Goal: Task Accomplishment & Management: Use online tool/utility

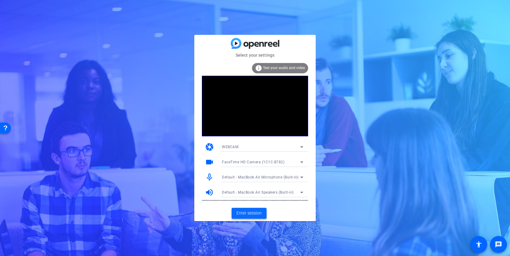
click at [245, 216] on span "Enter session" at bounding box center [248, 213] width 25 height 6
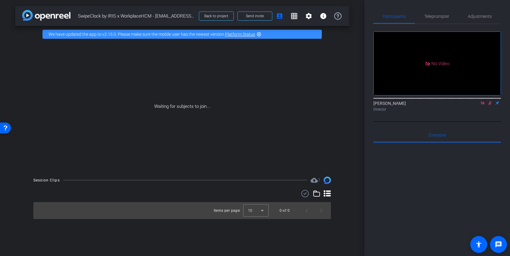
click at [482, 105] on icon at bounding box center [482, 103] width 5 height 4
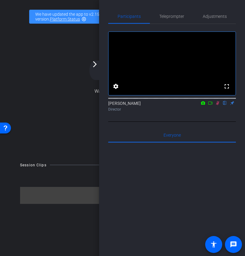
click at [218, 105] on icon at bounding box center [217, 103] width 3 height 4
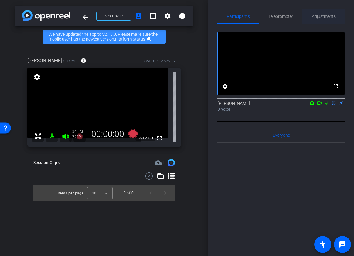
click at [325, 19] on span "Adjustments" at bounding box center [324, 16] width 24 height 15
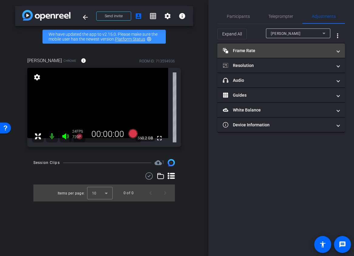
click at [283, 49] on mat-panel-title "Frame Rate Frame Rate" at bounding box center [277, 51] width 109 height 6
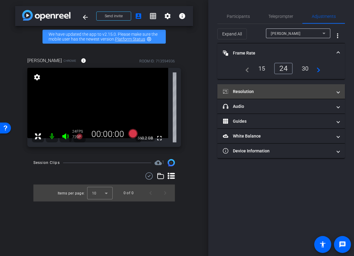
click at [281, 90] on mat-panel-title "Resolution" at bounding box center [277, 92] width 109 height 6
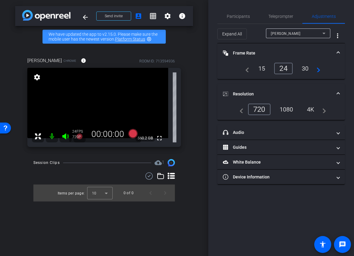
click at [284, 107] on div "1080" at bounding box center [286, 109] width 23 height 10
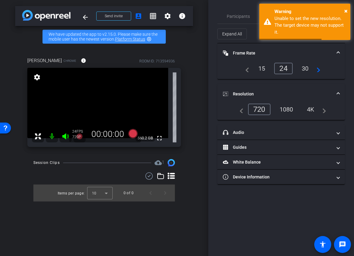
click at [285, 86] on mat-expansion-panel-header "Resolution" at bounding box center [280, 93] width 127 height 19
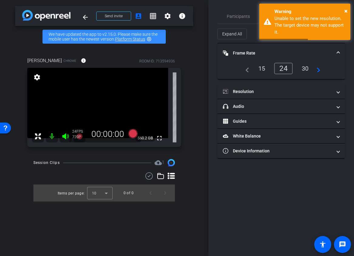
click at [285, 47] on mat-expansion-panel-header "Frame Rate Frame Rate" at bounding box center [280, 52] width 127 height 19
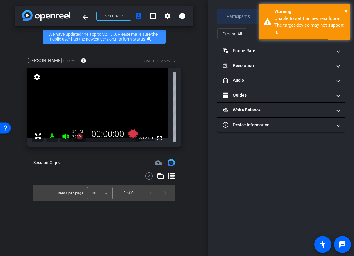
click at [242, 18] on span "Participants" at bounding box center [238, 16] width 23 height 4
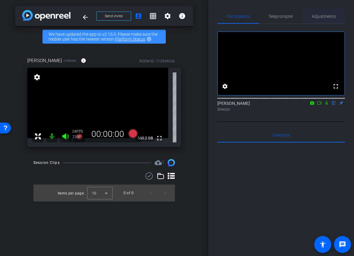
click at [326, 19] on span "Adjustments" at bounding box center [324, 16] width 24 height 15
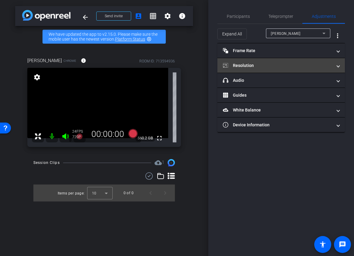
click at [293, 65] on mat-panel-title "Resolution" at bounding box center [277, 66] width 109 height 6
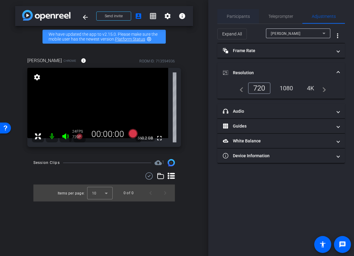
click at [242, 20] on span "Participants" at bounding box center [238, 16] width 23 height 15
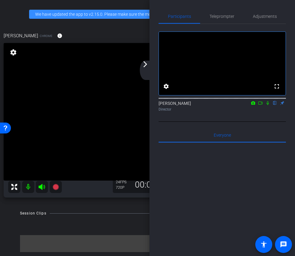
click at [147, 65] on mat-icon "arrow_forward_ios" at bounding box center [145, 64] width 7 height 7
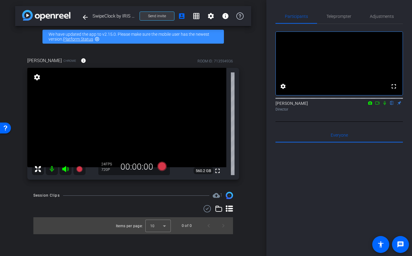
click at [167, 18] on span at bounding box center [157, 16] width 34 height 15
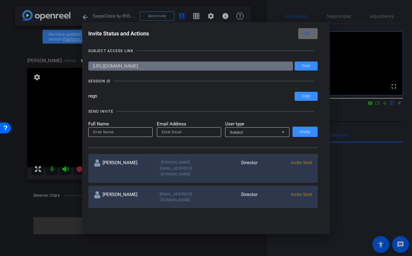
click at [317, 36] on span at bounding box center [307, 33] width 19 height 15
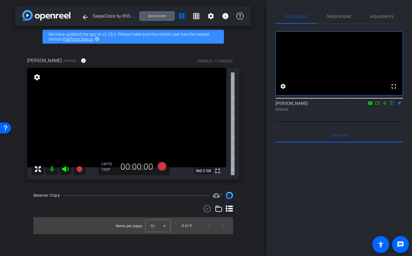
click at [161, 18] on span "Send invite" at bounding box center [157, 16] width 18 height 5
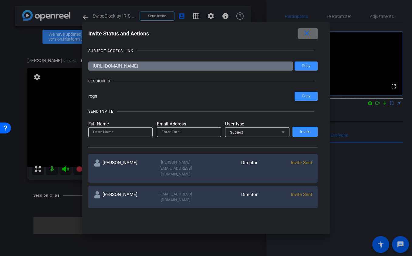
click at [309, 37] on span at bounding box center [307, 33] width 19 height 15
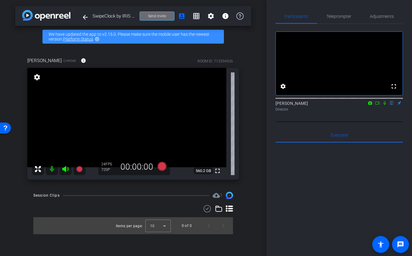
click at [153, 16] on span "Send invite" at bounding box center [157, 16] width 18 height 5
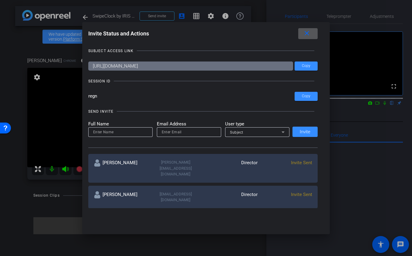
click at [307, 34] on mat-icon "close" at bounding box center [307, 34] width 8 height 8
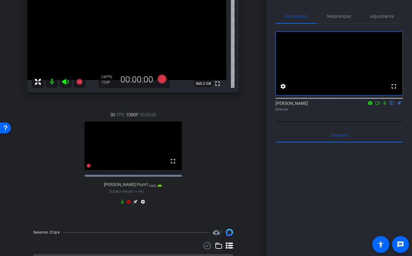
click at [136, 205] on icon at bounding box center [135, 202] width 5 height 5
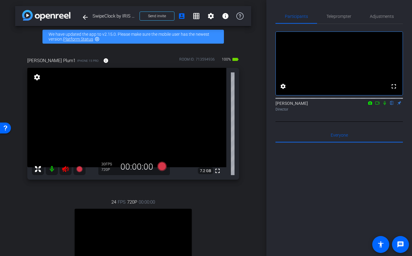
click at [49, 169] on mat-icon at bounding box center [52, 169] width 12 height 12
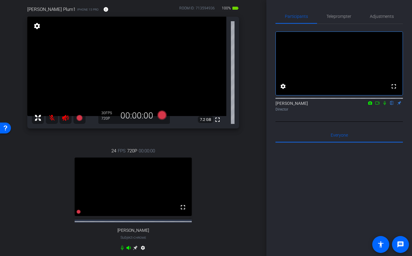
scroll to position [50, 0]
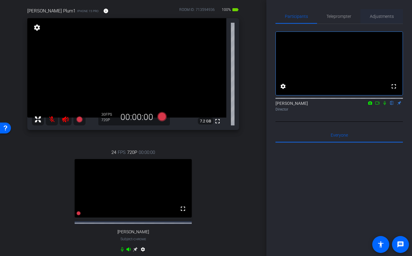
click at [386, 12] on span "Adjustments" at bounding box center [382, 16] width 24 height 15
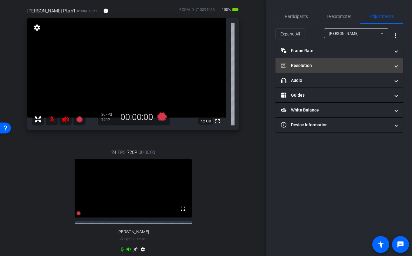
click at [360, 61] on mat-expansion-panel-header "Resolution" at bounding box center [339, 65] width 127 height 15
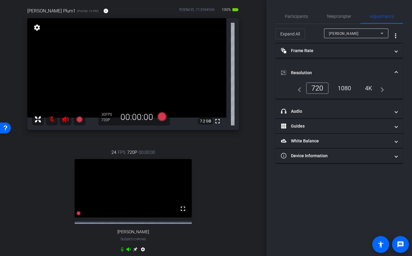
click at [344, 89] on div "1080" at bounding box center [344, 88] width 23 height 10
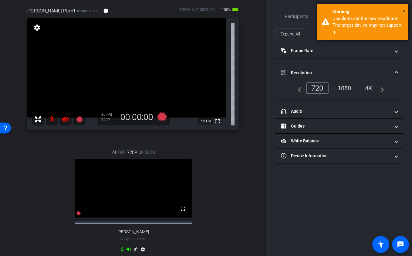
click at [404, 10] on span "×" at bounding box center [403, 10] width 3 height 7
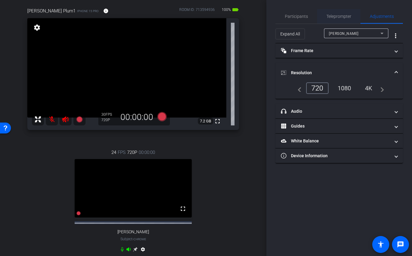
click at [344, 17] on span "Teleprompter" at bounding box center [339, 16] width 25 height 4
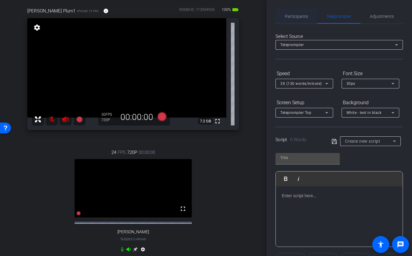
click at [302, 16] on span "Participants" at bounding box center [296, 16] width 23 height 4
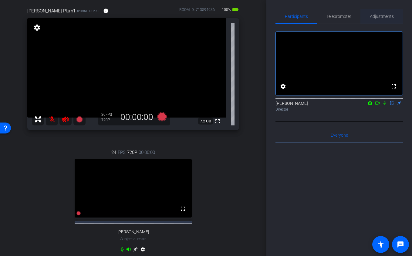
click at [391, 19] on span "Adjustments" at bounding box center [382, 16] width 24 height 15
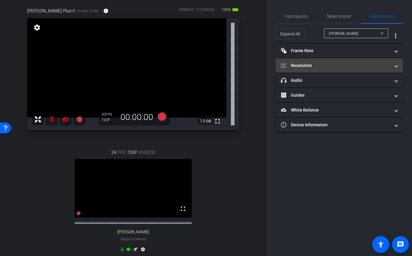
click at [354, 66] on mat-panel-title "Resolution" at bounding box center [335, 66] width 109 height 6
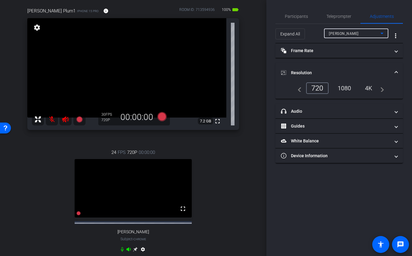
click at [349, 32] on div "Frank Plum" at bounding box center [355, 34] width 52 height 8
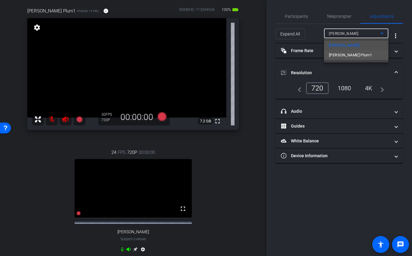
click at [343, 56] on span "[PERSON_NAME] Plum1" at bounding box center [350, 55] width 43 height 7
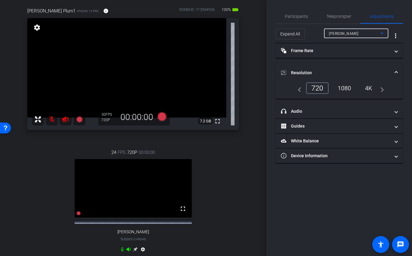
type input "1000"
click at [302, 14] on span "Participants" at bounding box center [296, 16] width 23 height 4
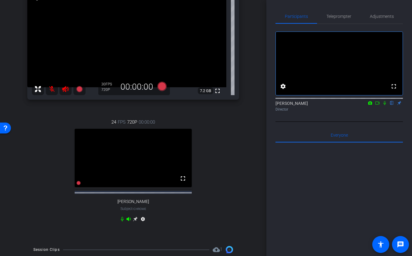
scroll to position [87, 0]
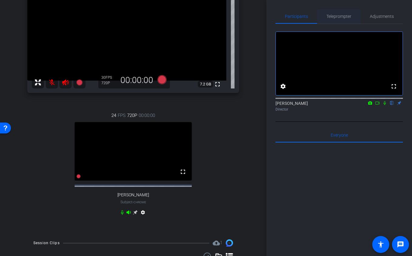
click at [338, 14] on span "Teleprompter" at bounding box center [339, 16] width 25 height 4
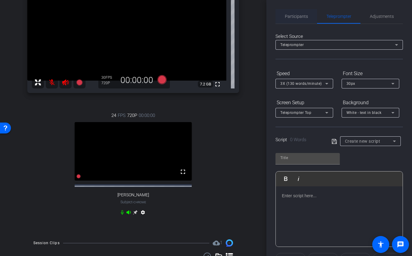
click at [287, 22] on span "Participants" at bounding box center [296, 16] width 23 height 15
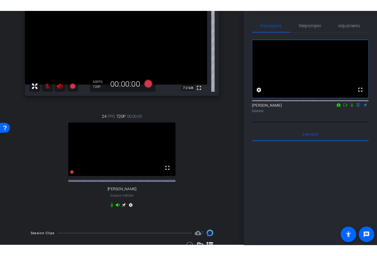
scroll to position [0, 0]
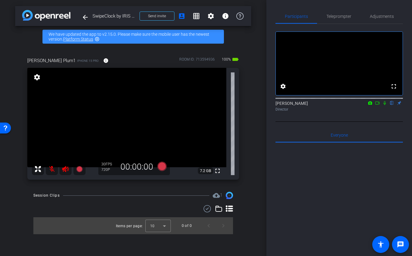
click at [54, 169] on mat-icon at bounding box center [52, 169] width 12 height 12
click at [68, 171] on icon at bounding box center [65, 169] width 6 height 6
click at [382, 20] on span "Adjustments" at bounding box center [382, 16] width 24 height 15
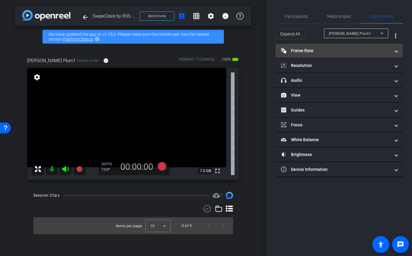
click at [356, 49] on mat-panel-title "Frame Rate Frame Rate" at bounding box center [335, 51] width 109 height 6
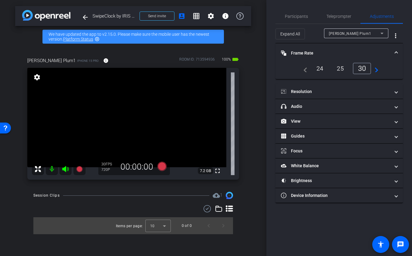
click at [320, 69] on div "24" at bounding box center [320, 68] width 16 height 10
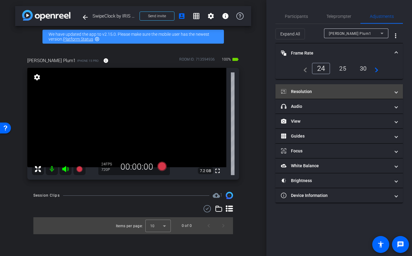
click at [318, 94] on mat-panel-title "Resolution" at bounding box center [335, 92] width 109 height 6
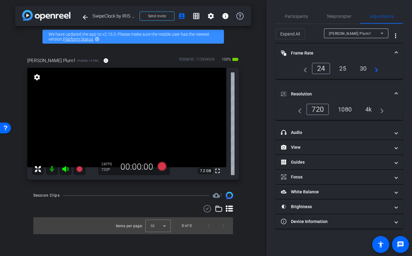
click at [343, 110] on div "1080" at bounding box center [345, 109] width 23 height 10
click at [340, 88] on mat-expansion-panel-header "Resolution" at bounding box center [339, 93] width 127 height 19
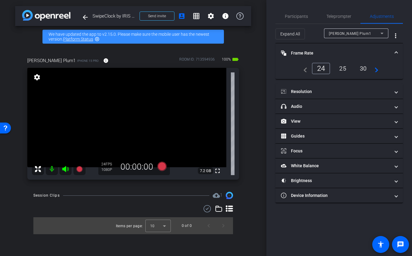
click at [334, 52] on mat-panel-title "Frame Rate Frame Rate" at bounding box center [335, 53] width 109 height 6
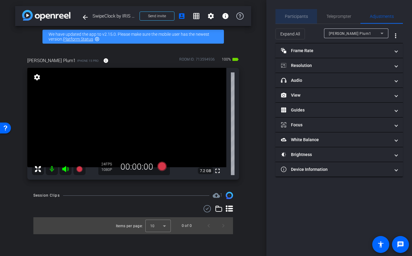
click at [301, 18] on span "Participants" at bounding box center [296, 16] width 23 height 4
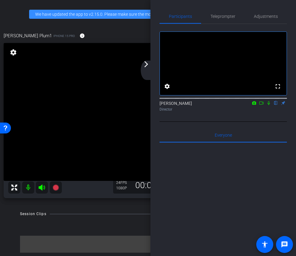
click at [149, 68] on div "arrow_back_ios_new arrow_forward_ios" at bounding box center [147, 70] width 13 height 19
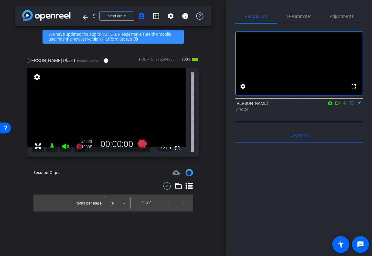
click at [337, 105] on icon at bounding box center [337, 103] width 5 height 4
click at [347, 106] on mat-icon at bounding box center [344, 102] width 7 height 5
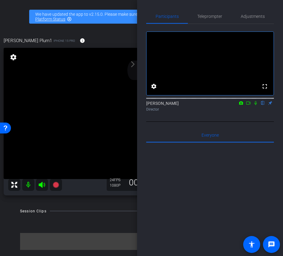
click at [249, 105] on icon at bounding box center [248, 103] width 5 height 4
click at [132, 64] on mat-icon "arrow_forward_ios" at bounding box center [132, 64] width 7 height 7
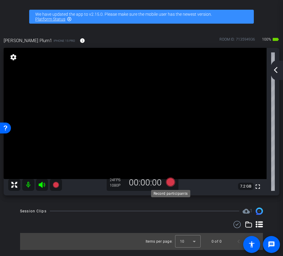
click at [174, 184] on icon at bounding box center [169, 182] width 9 height 9
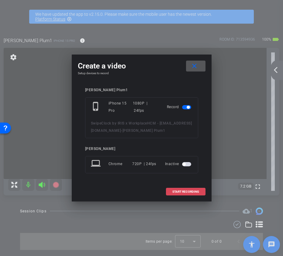
click at [193, 196] on span at bounding box center [185, 192] width 39 height 15
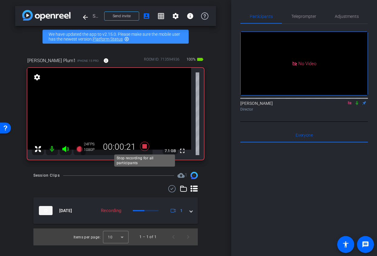
click at [144, 147] on icon at bounding box center [144, 146] width 9 height 9
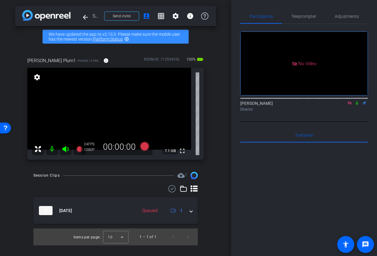
click at [349, 105] on icon at bounding box center [349, 103] width 5 height 4
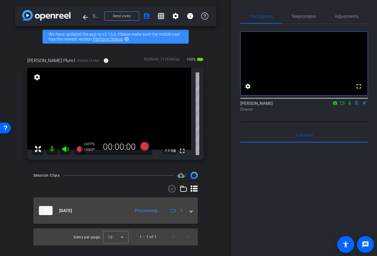
click at [191, 215] on mat-expansion-panel-header "[DATE] Processing 1" at bounding box center [115, 211] width 164 height 27
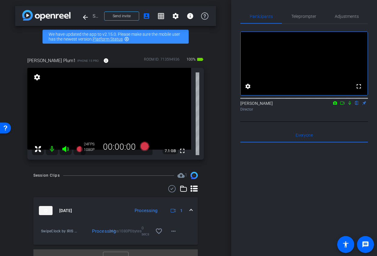
click at [351, 105] on icon at bounding box center [349, 103] width 5 height 4
click at [346, 106] on mat-icon at bounding box center [349, 102] width 7 height 5
click at [342, 105] on icon at bounding box center [342, 103] width 5 height 4
click at [356, 105] on icon at bounding box center [356, 103] width 5 height 4
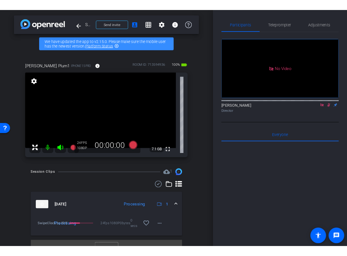
scroll to position [10, 0]
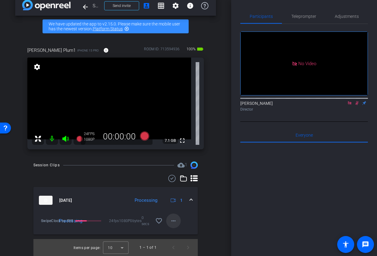
click at [176, 216] on span at bounding box center [173, 221] width 15 height 15
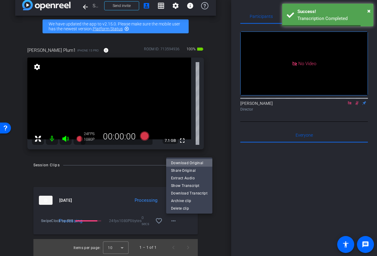
click at [189, 162] on span "Download Original" at bounding box center [189, 163] width 36 height 7
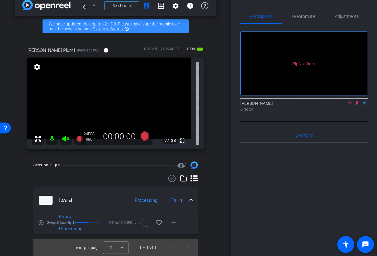
click at [356, 105] on icon at bounding box center [356, 103] width 5 height 4
click at [350, 105] on icon at bounding box center [348, 102] width 3 height 3
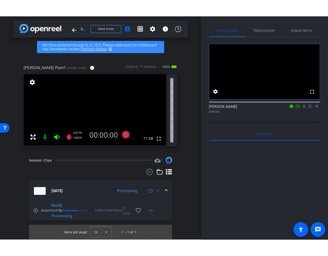
scroll to position [0, 0]
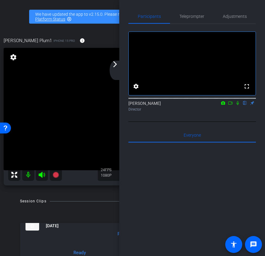
click at [114, 66] on mat-icon "arrow_forward_ios" at bounding box center [114, 64] width 7 height 7
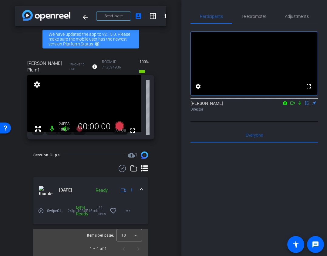
click at [292, 105] on icon at bounding box center [292, 103] width 5 height 4
click at [120, 125] on icon at bounding box center [119, 125] width 9 height 9
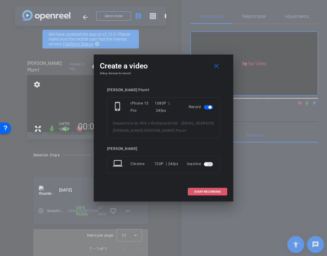
click at [209, 191] on span "START RECORDING" at bounding box center [207, 192] width 27 height 3
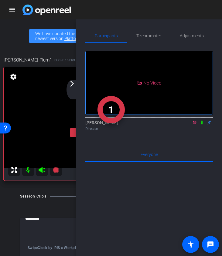
click at [73, 83] on mat-icon "arrow_forward_ios" at bounding box center [71, 83] width 7 height 7
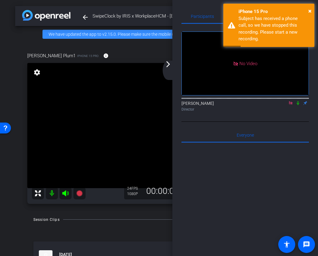
click at [167, 66] on mat-icon "arrow_forward_ios" at bounding box center [167, 64] width 7 height 7
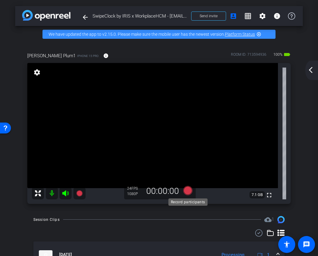
click at [188, 193] on icon at bounding box center [187, 190] width 9 height 9
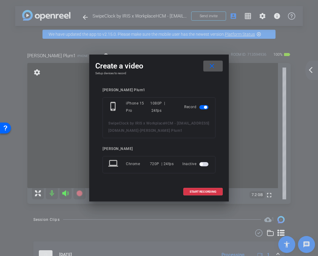
click at [216, 64] on span at bounding box center [212, 66] width 19 height 15
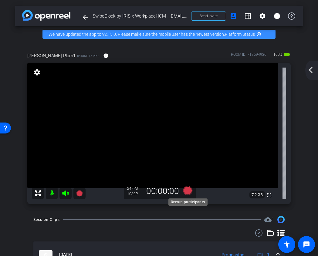
click at [188, 192] on icon at bounding box center [187, 190] width 9 height 9
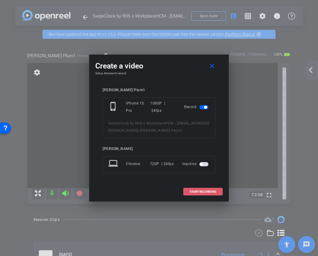
click at [192, 190] on span at bounding box center [203, 192] width 39 height 15
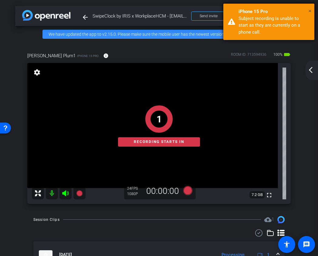
click at [310, 10] on span "×" at bounding box center [309, 10] width 3 height 7
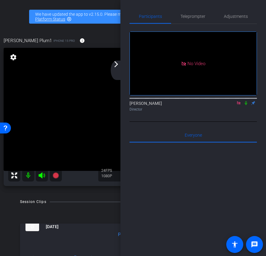
click at [117, 66] on mat-icon "arrow_forward_ios" at bounding box center [116, 64] width 7 height 7
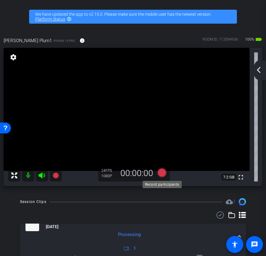
click at [162, 173] on icon at bounding box center [161, 172] width 9 height 9
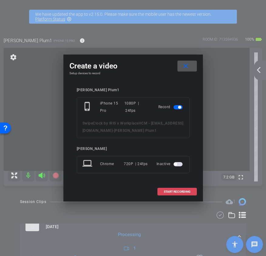
click at [176, 191] on span "START RECORDING" at bounding box center [177, 192] width 27 height 3
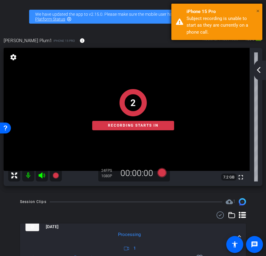
click at [259, 7] on button "×" at bounding box center [257, 10] width 3 height 9
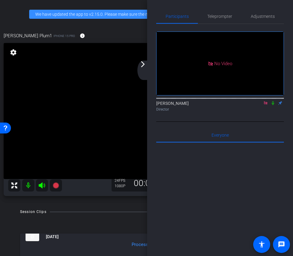
click at [142, 65] on mat-icon "arrow_forward_ios" at bounding box center [142, 64] width 7 height 7
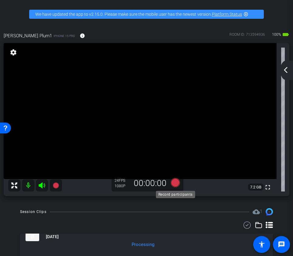
click at [175, 182] on icon at bounding box center [175, 182] width 9 height 9
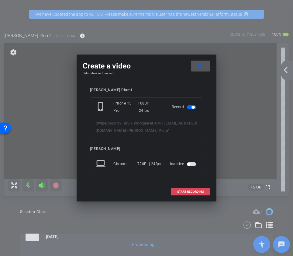
click at [184, 191] on span "START RECORDING" at bounding box center [190, 192] width 27 height 3
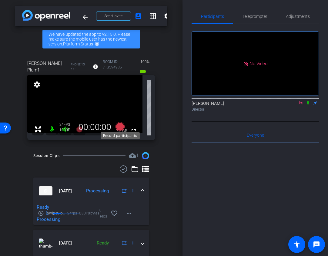
click at [119, 122] on icon at bounding box center [120, 126] width 9 height 9
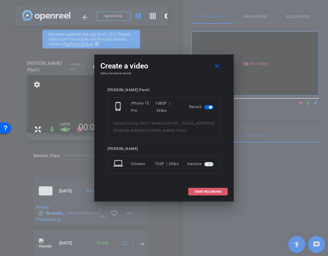
click at [195, 189] on span at bounding box center [208, 192] width 39 height 15
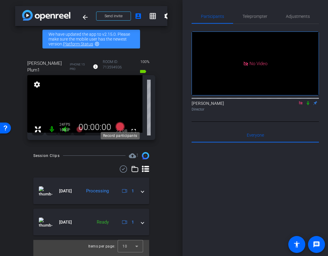
click at [120, 123] on icon at bounding box center [120, 126] width 9 height 9
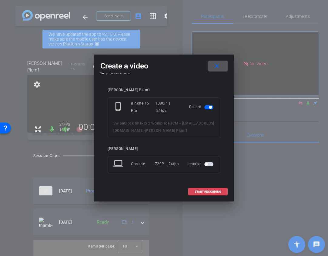
click at [199, 191] on span "START RECORDING" at bounding box center [208, 192] width 27 height 3
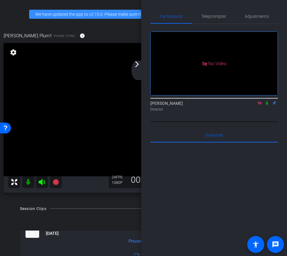
click at [134, 66] on mat-icon "arrow_forward_ios" at bounding box center [136, 64] width 7 height 7
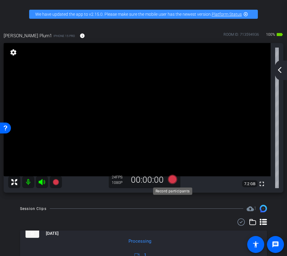
click at [173, 178] on icon at bounding box center [172, 179] width 9 height 9
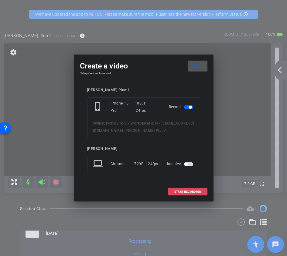
click at [183, 191] on span "START RECORDING" at bounding box center [187, 192] width 27 height 3
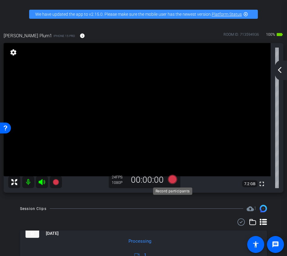
click at [173, 183] on icon at bounding box center [172, 179] width 9 height 9
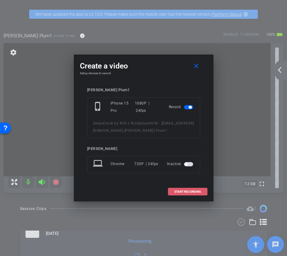
click at [185, 191] on span "START RECORDING" at bounding box center [187, 192] width 27 height 3
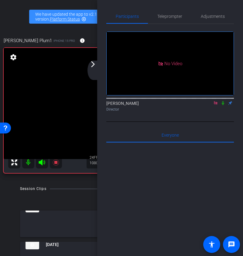
click at [92, 68] on div "arrow_back_ios_new arrow_forward_ios" at bounding box center [93, 70] width 13 height 19
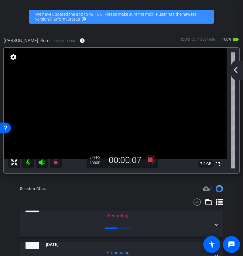
click at [237, 70] on mat-icon "arrow_back_ios_new" at bounding box center [235, 69] width 7 height 7
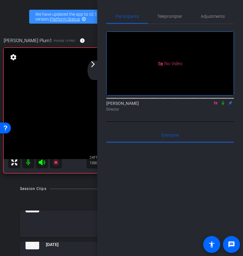
click at [223, 105] on icon at bounding box center [222, 103] width 5 height 4
click at [92, 67] on mat-icon "arrow_forward_ios" at bounding box center [92, 64] width 7 height 7
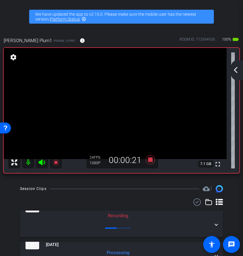
click at [239, 71] on mat-icon "arrow_back_ios_new" at bounding box center [235, 69] width 7 height 7
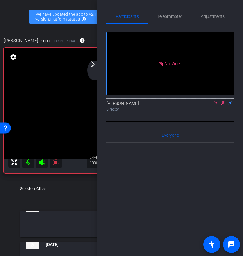
click at [223, 105] on icon at bounding box center [222, 103] width 3 height 4
click at [223, 105] on icon at bounding box center [223, 103] width 2 height 4
click at [223, 105] on icon at bounding box center [222, 103] width 3 height 4
click at [95, 67] on mat-icon "arrow_forward_ios" at bounding box center [92, 64] width 7 height 7
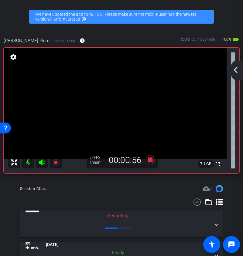
click at [238, 69] on mat-icon "arrow_back_ios_new" at bounding box center [235, 69] width 7 height 7
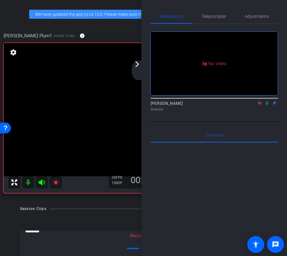
click at [260, 105] on icon at bounding box center [259, 103] width 5 height 4
click at [260, 105] on icon at bounding box center [260, 103] width 2 height 4
click at [260, 105] on icon at bounding box center [259, 103] width 3 height 4
click at [255, 105] on icon at bounding box center [252, 103] width 5 height 4
click at [135, 66] on mat-icon "arrow_forward_ios" at bounding box center [137, 64] width 7 height 7
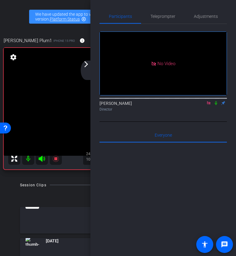
click at [87, 67] on mat-icon "arrow_forward_ios" at bounding box center [86, 64] width 7 height 7
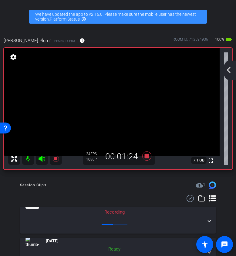
click at [229, 74] on div "arrow_back_ios_new arrow_forward_ios" at bounding box center [229, 70] width 13 height 19
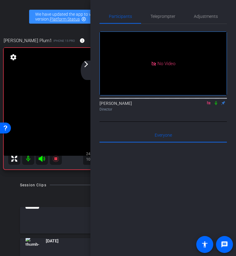
click at [215, 105] on icon at bounding box center [216, 103] width 2 height 4
click at [91, 66] on div "arrow_back_ios_new arrow_forward_ios" at bounding box center [87, 70] width 13 height 19
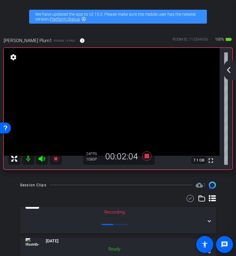
click at [222, 73] on div "fullscreen settings 7.1 GB" at bounding box center [118, 109] width 229 height 122
click at [229, 72] on mat-icon "arrow_back_ios_new" at bounding box center [228, 69] width 7 height 7
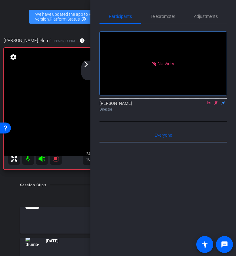
click at [216, 105] on icon at bounding box center [216, 103] width 5 height 4
click at [217, 105] on icon at bounding box center [216, 103] width 5 height 4
click at [85, 69] on div "arrow_back_ios_new arrow_forward_ios" at bounding box center [87, 70] width 13 height 19
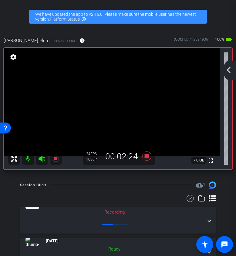
click at [231, 74] on div "arrow_back_ios_new arrow_forward_ios" at bounding box center [229, 70] width 13 height 19
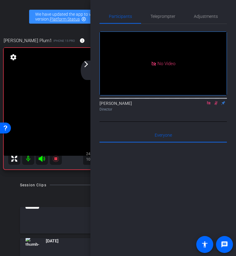
click at [216, 105] on icon at bounding box center [216, 103] width 3 height 4
click at [216, 105] on icon at bounding box center [216, 103] width 2 height 4
click at [83, 66] on mat-icon "arrow_forward_ios" at bounding box center [86, 64] width 7 height 7
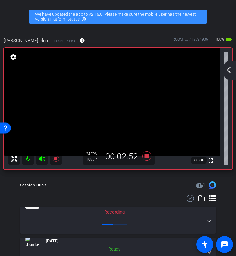
click at [228, 68] on mat-icon "arrow_back_ios_new" at bounding box center [228, 69] width 7 height 7
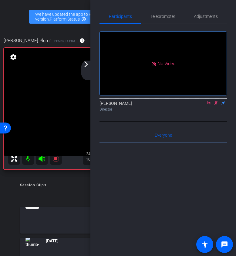
click at [216, 105] on icon at bounding box center [216, 103] width 3 height 4
click at [88, 64] on mat-icon "arrow_forward_ios" at bounding box center [86, 64] width 7 height 7
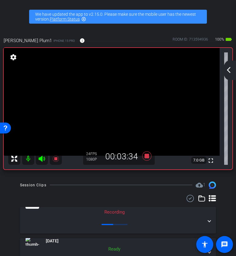
click at [230, 70] on mat-icon "arrow_back_ios_new" at bounding box center [228, 69] width 7 height 7
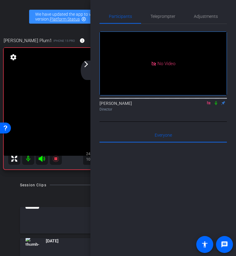
click at [84, 64] on mat-icon "arrow_forward_ios" at bounding box center [86, 64] width 7 height 7
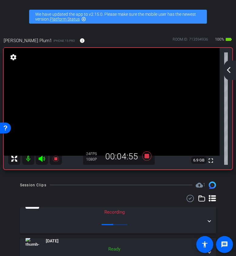
click at [229, 70] on mat-icon "arrow_back_ios_new" at bounding box center [228, 69] width 7 height 7
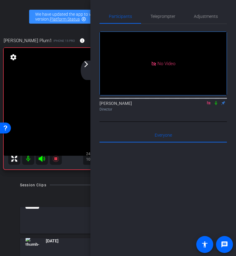
click at [215, 105] on icon at bounding box center [216, 103] width 2 height 4
click at [84, 69] on div "arrow_back_ios_new arrow_forward_ios" at bounding box center [87, 70] width 13 height 19
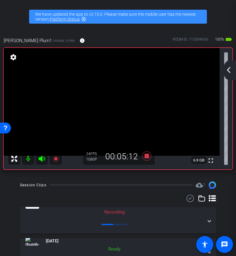
click at [230, 69] on mat-icon "arrow_back_ios_new" at bounding box center [228, 69] width 7 height 7
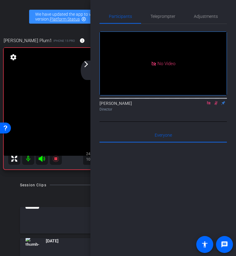
click at [216, 105] on icon at bounding box center [216, 103] width 5 height 4
click at [88, 71] on div "arrow_back_ios_new arrow_forward_ios" at bounding box center [87, 70] width 13 height 19
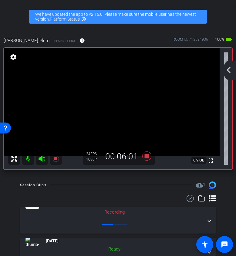
click at [227, 73] on mat-icon "arrow_back_ios_new" at bounding box center [228, 69] width 7 height 7
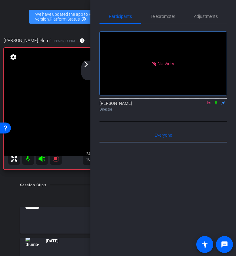
click at [216, 105] on icon at bounding box center [216, 103] width 5 height 4
click at [217, 105] on icon at bounding box center [216, 103] width 5 height 4
click at [87, 68] on div "arrow_back_ios_new arrow_forward_ios" at bounding box center [87, 70] width 13 height 19
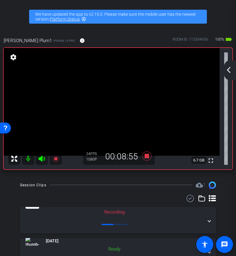
click at [227, 75] on div "arrow_back_ios_new arrow_forward_ios" at bounding box center [229, 70] width 13 height 19
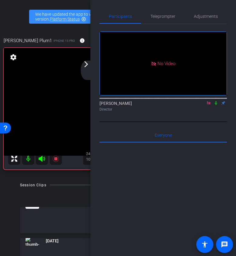
click at [216, 105] on icon at bounding box center [216, 103] width 2 height 4
click at [85, 70] on div "arrow_back_ios_new arrow_forward_ios" at bounding box center [87, 70] width 13 height 19
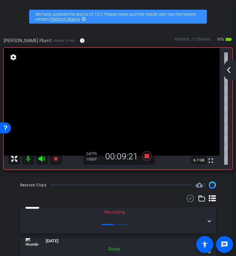
click at [225, 69] on div "arrow_back_ios_new arrow_forward_ios" at bounding box center [229, 70] width 13 height 19
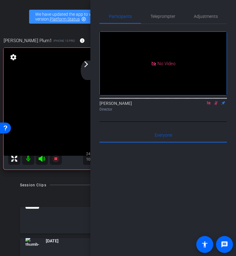
click at [217, 105] on icon at bounding box center [216, 103] width 5 height 4
click at [86, 70] on div "arrow_back_ios_new arrow_forward_ios" at bounding box center [87, 70] width 13 height 19
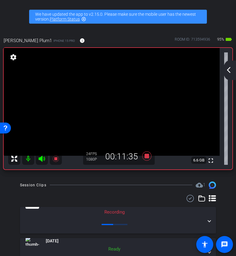
click at [229, 72] on mat-icon "arrow_back_ios_new" at bounding box center [228, 69] width 7 height 7
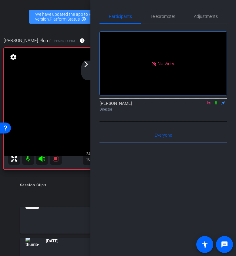
click at [88, 68] on div "arrow_back_ios_new arrow_forward_ios" at bounding box center [87, 70] width 13 height 19
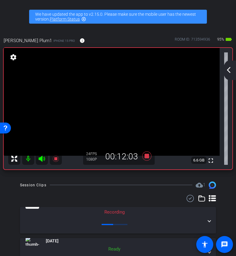
click at [232, 71] on mat-icon "arrow_back_ios_new" at bounding box center [228, 69] width 7 height 7
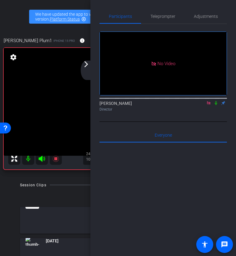
click at [216, 105] on icon at bounding box center [216, 103] width 5 height 4
click at [85, 69] on div "arrow_back_ios_new arrow_forward_ios" at bounding box center [87, 70] width 13 height 19
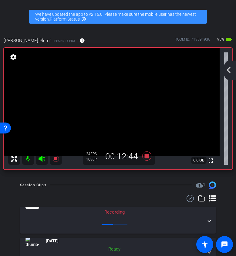
click at [227, 67] on mat-icon "arrow_back_ios_new" at bounding box center [228, 69] width 7 height 7
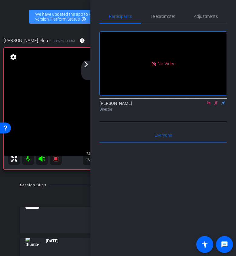
click at [216, 105] on icon at bounding box center [216, 103] width 5 height 4
click at [87, 69] on div "arrow_back_ios_new arrow_forward_ios" at bounding box center [87, 70] width 13 height 19
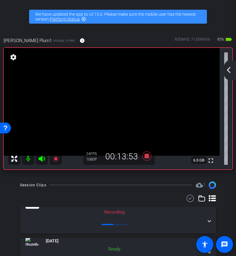
click at [231, 75] on div "arrow_back_ios_new arrow_forward_ios" at bounding box center [229, 70] width 13 height 19
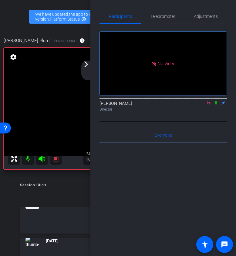
click at [215, 105] on icon at bounding box center [216, 103] width 2 height 4
click at [85, 65] on mat-icon "arrow_forward_ios" at bounding box center [86, 64] width 7 height 7
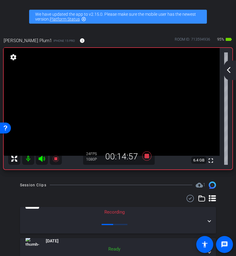
click at [228, 68] on mat-icon "arrow_back_ios_new" at bounding box center [228, 69] width 7 height 7
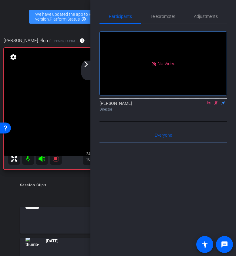
click at [216, 105] on icon at bounding box center [216, 103] width 3 height 4
click at [215, 105] on icon at bounding box center [216, 103] width 5 height 4
click at [215, 105] on icon at bounding box center [216, 103] width 3 height 4
click at [87, 68] on div "arrow_back_ios_new arrow_forward_ios" at bounding box center [87, 70] width 13 height 19
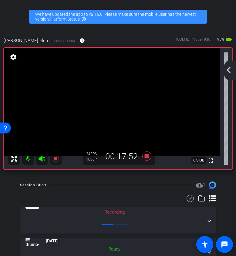
click at [231, 72] on mat-icon "arrow_back_ios_new" at bounding box center [228, 69] width 7 height 7
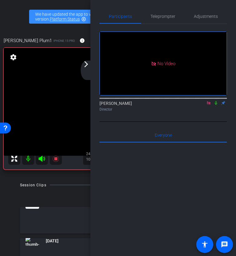
click at [216, 105] on icon at bounding box center [216, 103] width 5 height 4
click at [85, 66] on mat-icon "arrow_forward_ios" at bounding box center [86, 64] width 7 height 7
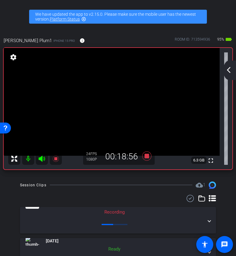
click at [231, 69] on mat-icon "arrow_back_ios_new" at bounding box center [228, 69] width 7 height 7
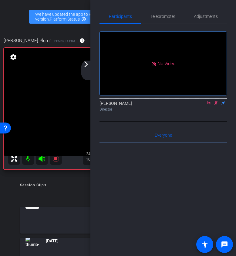
click at [216, 105] on icon at bounding box center [216, 103] width 3 height 4
click at [86, 67] on mat-icon "arrow_forward_ios" at bounding box center [86, 64] width 7 height 7
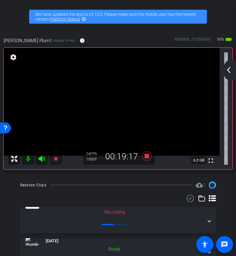
click at [228, 68] on mat-icon "arrow_back_ios_new" at bounding box center [228, 69] width 7 height 7
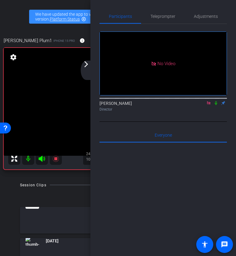
click at [216, 105] on icon at bounding box center [216, 103] width 2 height 4
click at [85, 68] on div "arrow_back_ios_new arrow_forward_ios" at bounding box center [87, 70] width 13 height 19
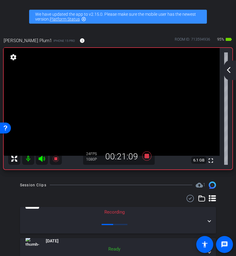
click at [223, 72] on div "arrow_back_ios_new arrow_forward_ios" at bounding box center [229, 70] width 13 height 19
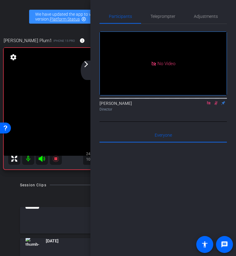
click at [215, 105] on icon at bounding box center [216, 103] width 5 height 4
click at [216, 105] on icon at bounding box center [216, 103] width 5 height 4
click at [90, 67] on div "arrow_back_ios_new arrow_forward_ios" at bounding box center [87, 70] width 13 height 19
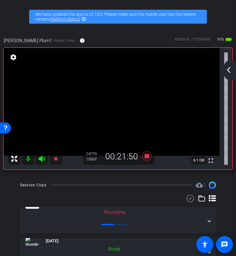
click at [232, 71] on mat-icon "arrow_back_ios_new" at bounding box center [228, 69] width 7 height 7
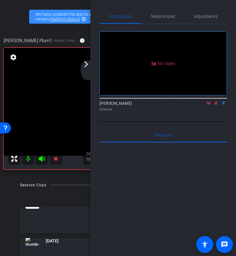
click at [85, 69] on div "arrow_back_ios_new arrow_forward_ios" at bounding box center [87, 70] width 13 height 19
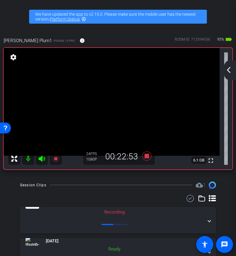
click at [232, 72] on mat-icon "arrow_back_ios_new" at bounding box center [228, 69] width 7 height 7
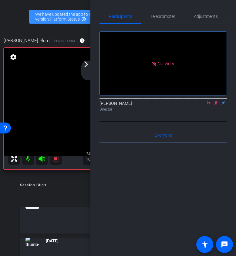
click at [216, 105] on icon at bounding box center [216, 103] width 3 height 4
click at [216, 105] on icon at bounding box center [216, 103] width 5 height 4
click at [86, 71] on div "arrow_back_ios_new arrow_forward_ios" at bounding box center [87, 70] width 13 height 19
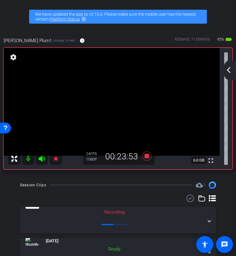
click at [229, 69] on mat-icon "arrow_back_ios_new" at bounding box center [228, 69] width 7 height 7
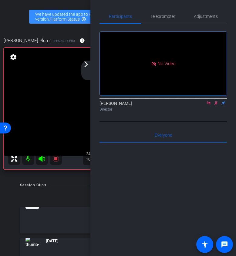
click at [216, 105] on icon at bounding box center [216, 103] width 5 height 4
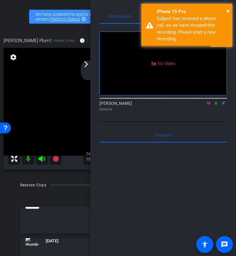
click at [86, 73] on div "arrow_back_ios_new arrow_forward_ios" at bounding box center [87, 70] width 13 height 19
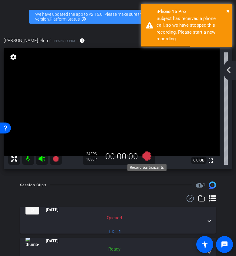
click at [151, 158] on icon at bounding box center [147, 156] width 15 height 11
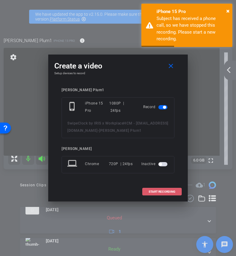
click at [164, 191] on span "START RECORDING" at bounding box center [162, 192] width 27 height 3
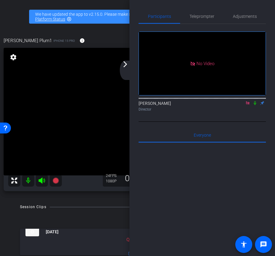
click at [123, 66] on mat-icon "arrow_forward_ios" at bounding box center [125, 64] width 7 height 7
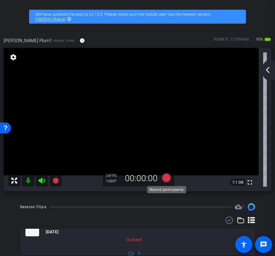
click at [167, 180] on icon at bounding box center [166, 178] width 9 height 9
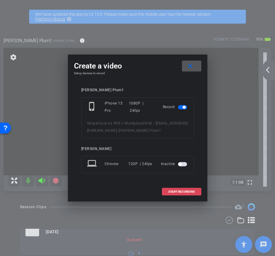
click at [176, 191] on span "START RECORDING" at bounding box center [181, 192] width 27 height 3
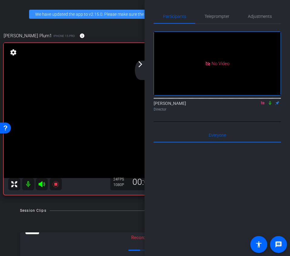
click at [262, 105] on icon at bounding box center [263, 103] width 5 height 4
click at [256, 105] on icon at bounding box center [256, 103] width 4 height 3
click at [271, 105] on icon at bounding box center [270, 103] width 5 height 4
click at [271, 105] on icon at bounding box center [270, 103] width 2 height 4
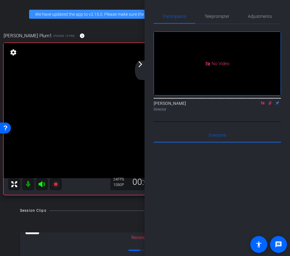
click at [271, 105] on icon at bounding box center [270, 103] width 3 height 4
click at [271, 105] on icon at bounding box center [270, 103] width 2 height 4
click at [271, 105] on icon at bounding box center [270, 103] width 3 height 4
click at [269, 105] on icon at bounding box center [270, 103] width 5 height 4
click at [271, 105] on icon at bounding box center [270, 103] width 5 height 4
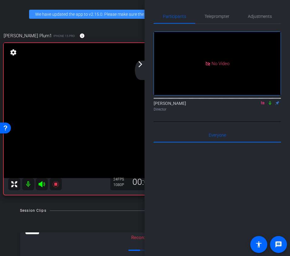
click at [142, 64] on mat-icon "arrow_forward_ios" at bounding box center [140, 64] width 7 height 7
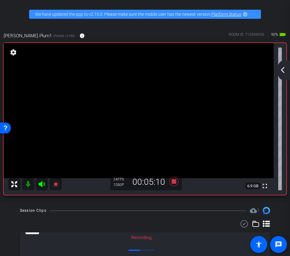
click at [280, 75] on div "arrow_back_ios_new arrow_forward_ios" at bounding box center [284, 70] width 13 height 19
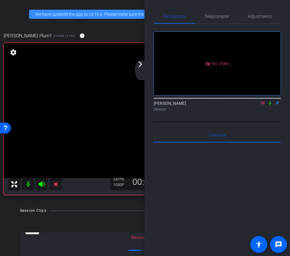
click at [272, 105] on icon at bounding box center [270, 103] width 5 height 4
click at [271, 105] on icon at bounding box center [270, 103] width 3 height 4
click at [272, 105] on icon at bounding box center [270, 103] width 5 height 4
click at [271, 105] on icon at bounding box center [270, 103] width 2 height 4
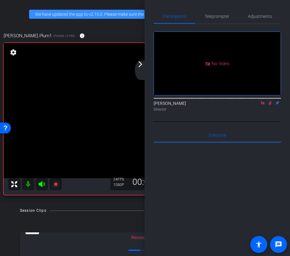
click at [271, 105] on icon at bounding box center [270, 103] width 3 height 4
click at [142, 65] on mat-icon "arrow_forward_ios" at bounding box center [140, 64] width 7 height 7
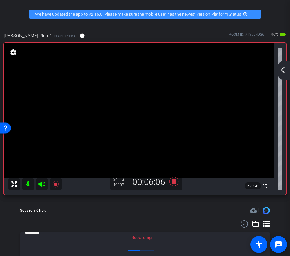
click at [283, 73] on mat-icon "arrow_back_ios_new" at bounding box center [283, 69] width 7 height 7
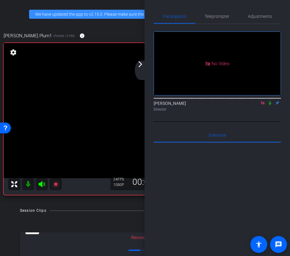
click at [138, 67] on mat-icon "arrow_forward_ios" at bounding box center [140, 64] width 7 height 7
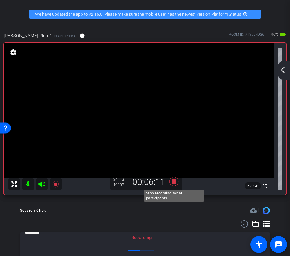
click at [174, 181] on icon at bounding box center [173, 181] width 9 height 9
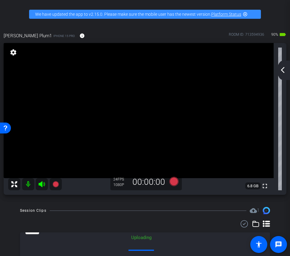
click at [280, 72] on mat-icon "arrow_back_ios_new" at bounding box center [283, 69] width 7 height 7
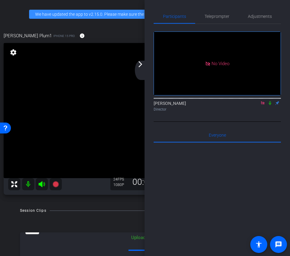
click at [265, 105] on icon at bounding box center [263, 103] width 5 height 4
click at [144, 64] on div "arrow_back_ios_new arrow_forward_ios" at bounding box center [141, 70] width 13 height 19
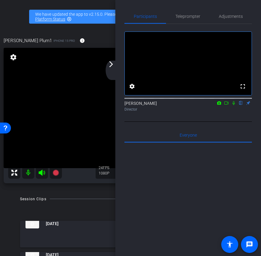
click at [112, 68] on mat-icon "arrow_forward_ios" at bounding box center [110, 64] width 7 height 7
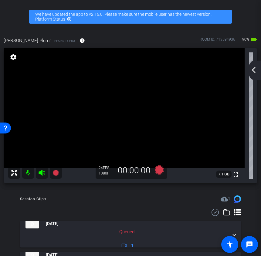
click at [253, 72] on mat-icon "arrow_back_ios_new" at bounding box center [253, 69] width 7 height 7
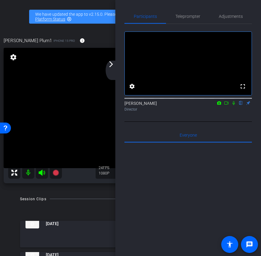
click at [107, 67] on div "arrow_back_ios_new arrow_forward_ios" at bounding box center [112, 70] width 13 height 19
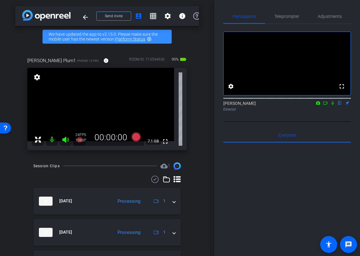
click at [326, 105] on icon at bounding box center [325, 103] width 5 height 4
click at [328, 105] on icon at bounding box center [339, 103] width 5 height 4
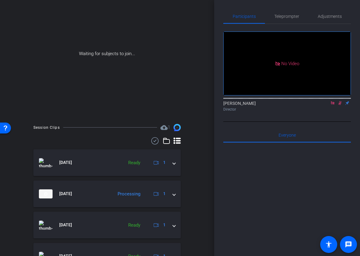
scroll to position [75, 0]
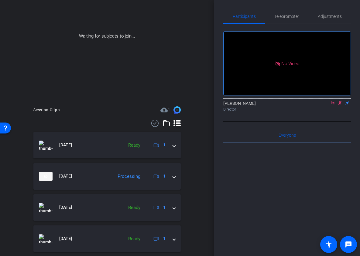
click at [182, 147] on div "Session Clips cloud_upload 1 [DATE] Ready 1 [DATE] Processing 1 [DATE] Ready 1 …" at bounding box center [107, 191] width 184 height 168
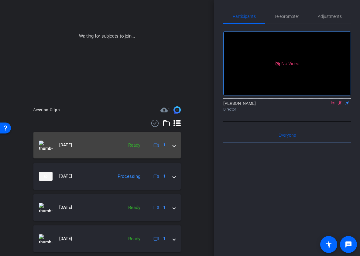
click at [176, 146] on mat-expansion-panel-header "[DATE] Ready 1" at bounding box center [106, 145] width 147 height 27
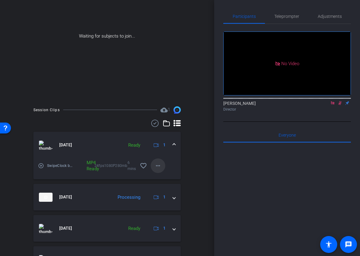
click at [161, 167] on span at bounding box center [158, 166] width 15 height 15
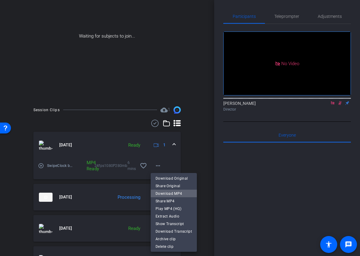
click at [184, 194] on span "Download MP4" at bounding box center [173, 193] width 36 height 7
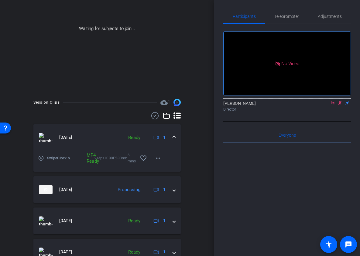
scroll to position [83, 0]
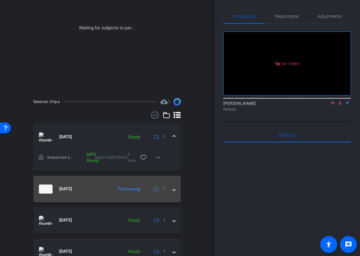
click at [170, 188] on div "[DATE] Processing 1" at bounding box center [106, 189] width 134 height 9
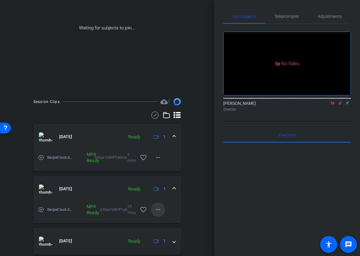
click at [159, 211] on mat-icon "more_horiz" at bounding box center [157, 209] width 7 height 7
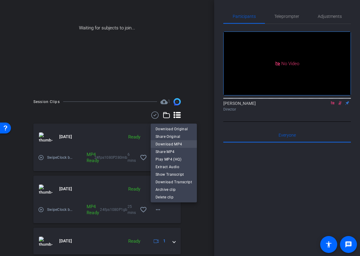
click at [180, 146] on span "Download MP4" at bounding box center [173, 144] width 36 height 7
